Goal: Check status: Check status

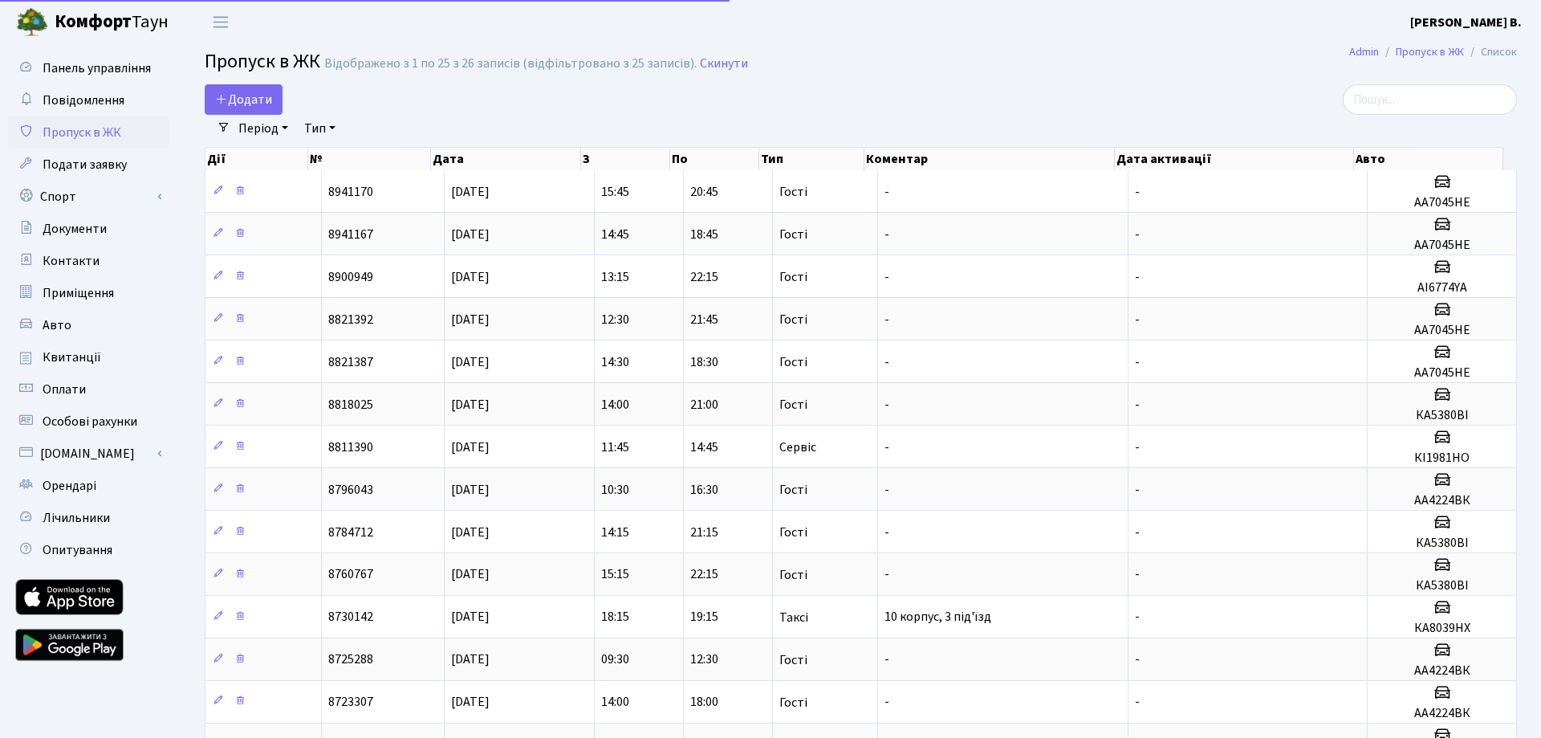
select select "25"
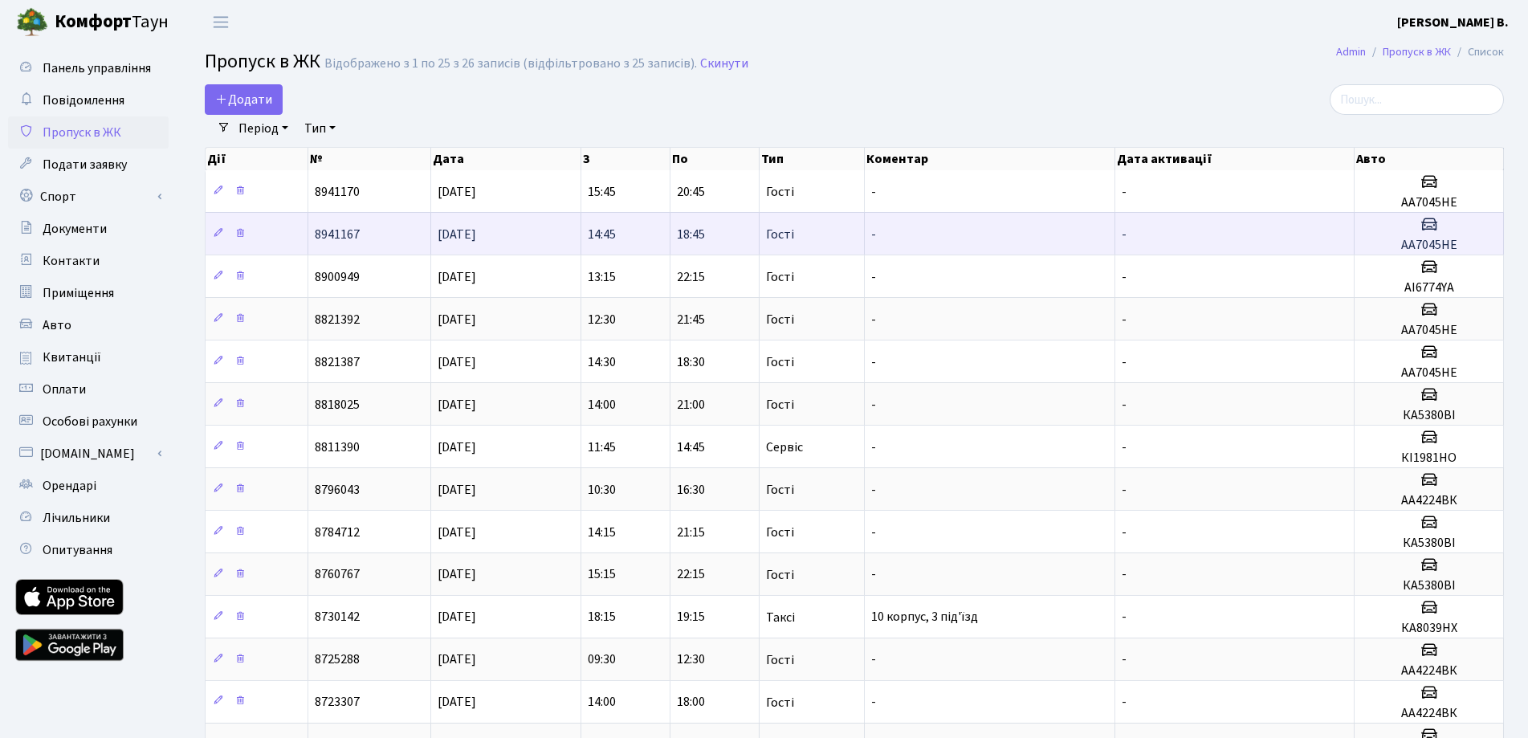
click at [507, 226] on td "[DATE]" at bounding box center [506, 233] width 150 height 43
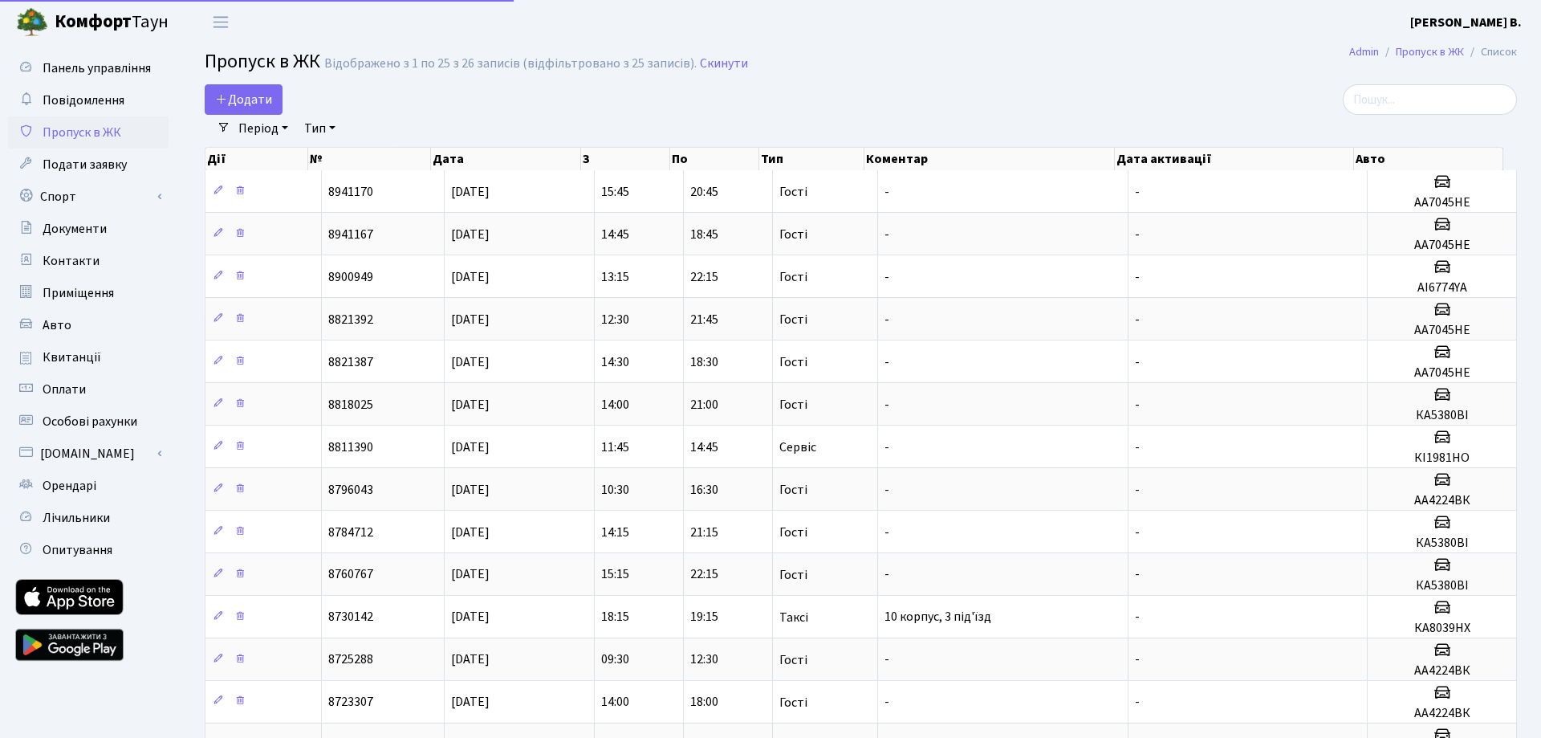
select select "25"
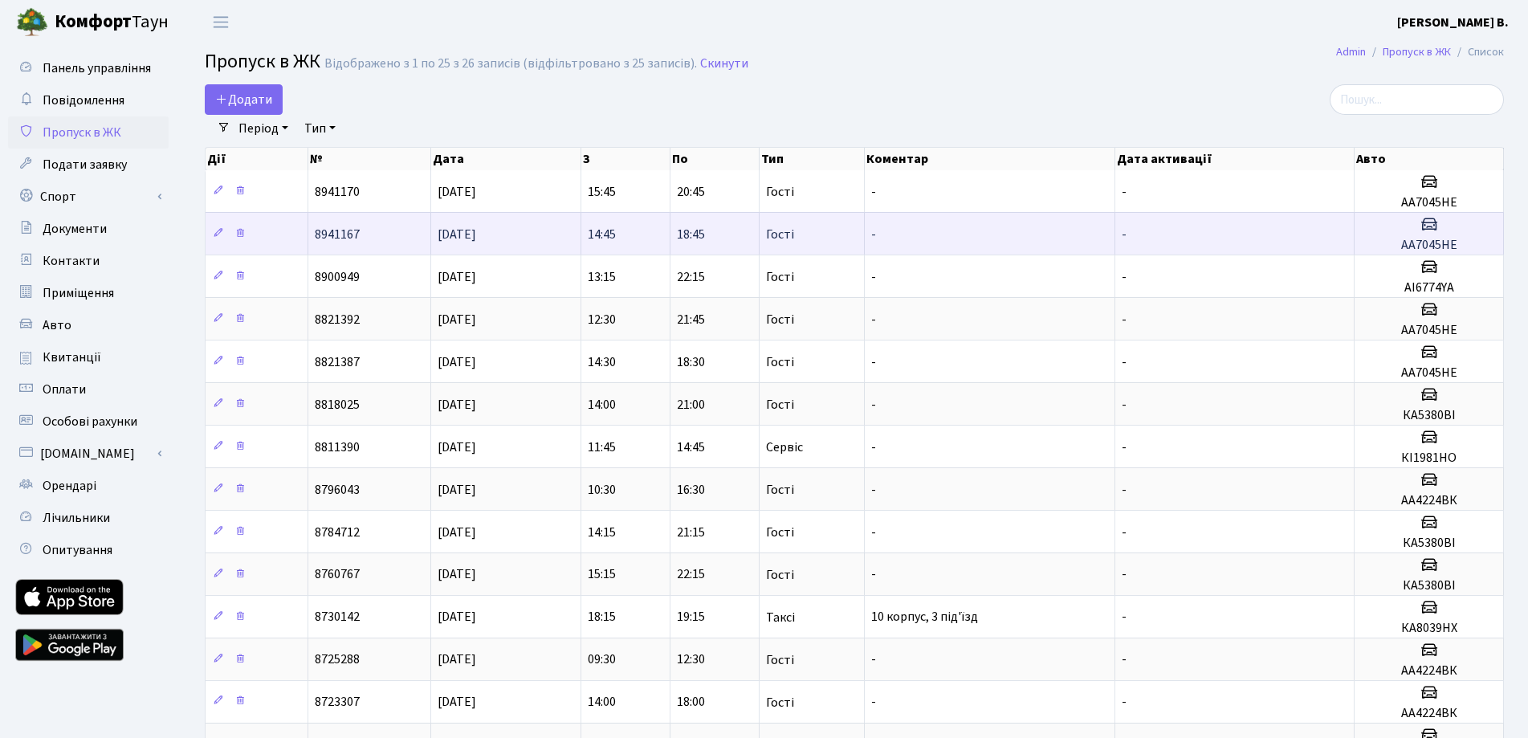
click at [453, 241] on span "[DATE]" at bounding box center [456, 235] width 39 height 18
